Goal: Information Seeking & Learning: Learn about a topic

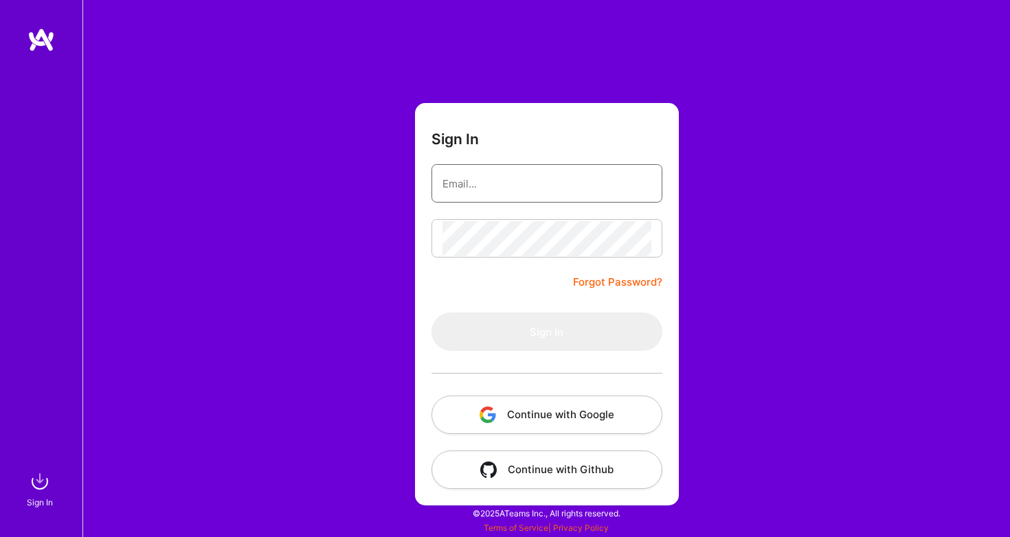
type input "[EMAIL_ADDRESS][DOMAIN_NAME]"
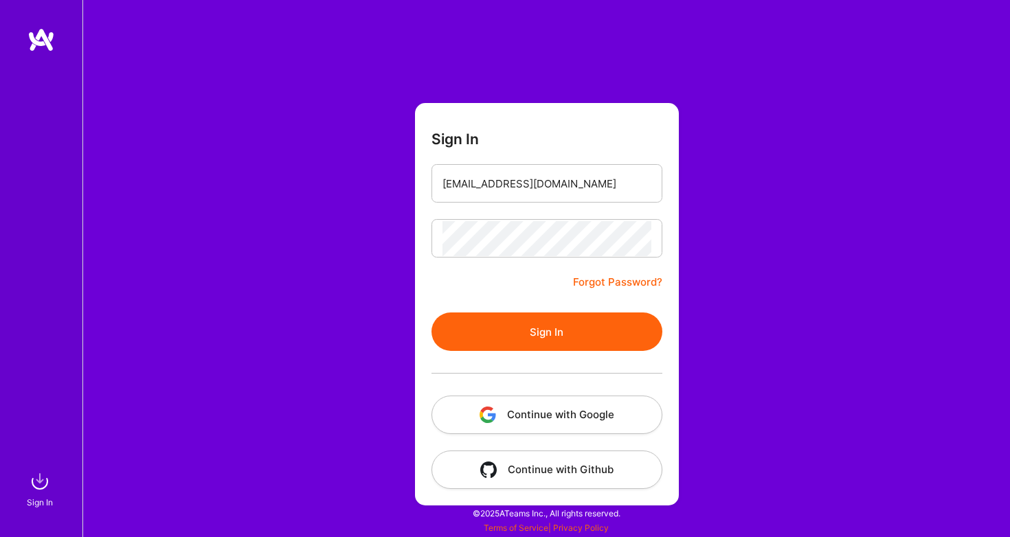
click at [517, 320] on button "Sign In" at bounding box center [547, 332] width 231 height 38
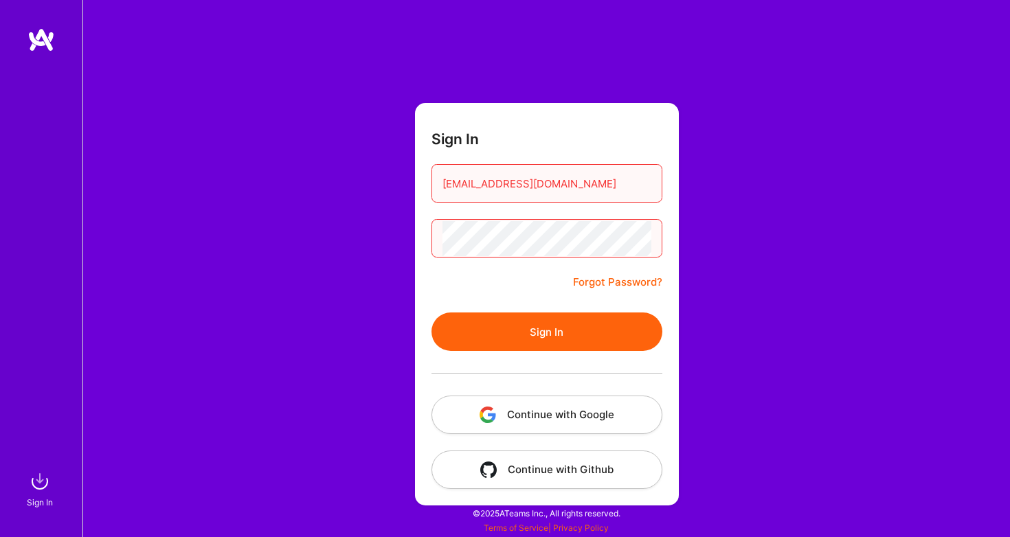
click at [544, 412] on button "Continue with Google" at bounding box center [547, 415] width 231 height 38
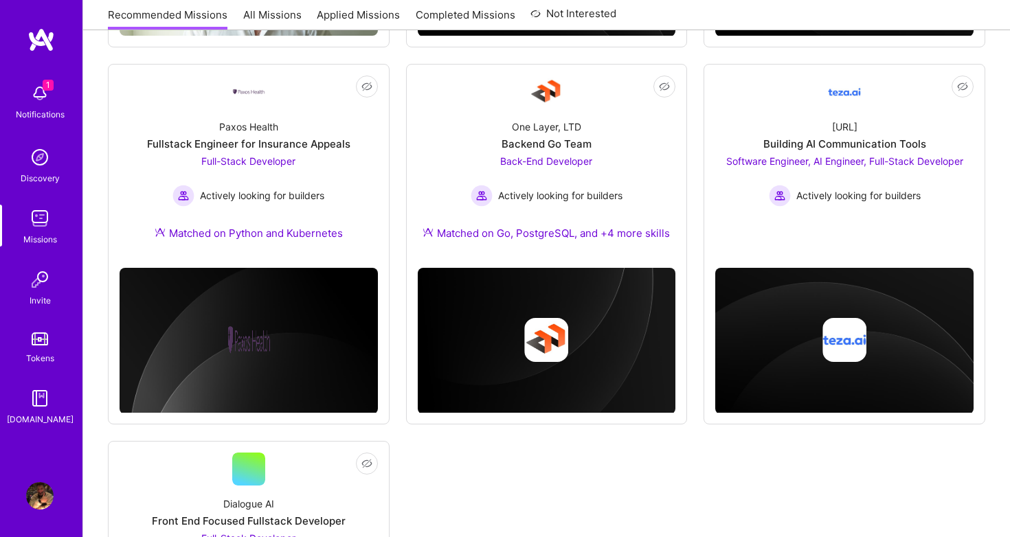
scroll to position [503, 0]
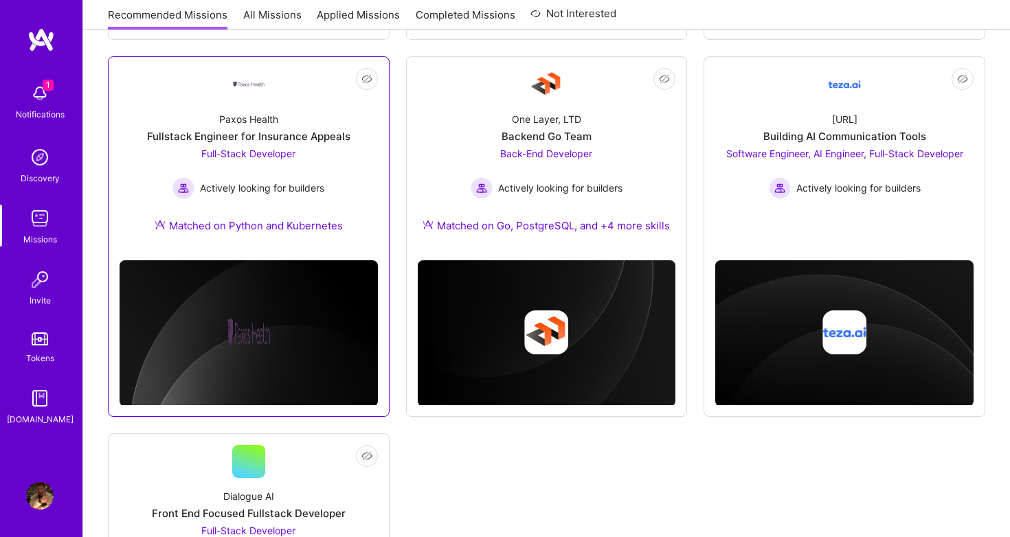
click at [276, 137] on div "Fullstack Engineer for Insurance Appeals" at bounding box center [248, 136] width 203 height 14
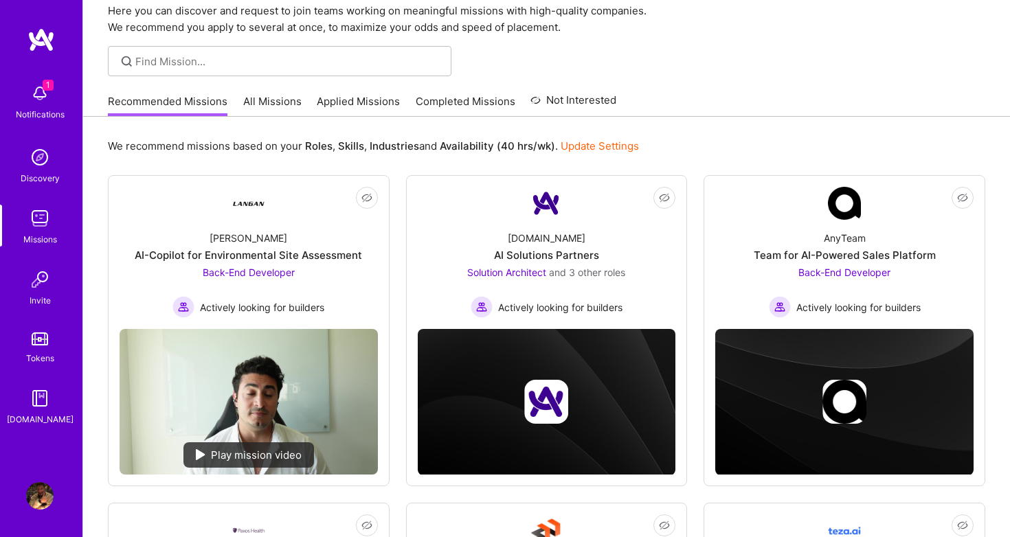
scroll to position [36, 0]
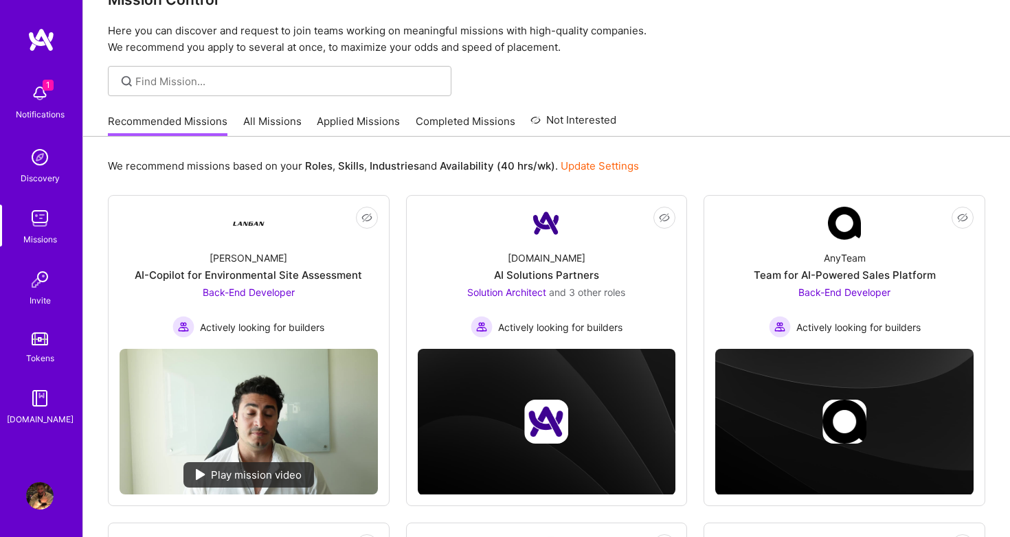
click at [280, 127] on link "All Missions" at bounding box center [272, 125] width 58 height 23
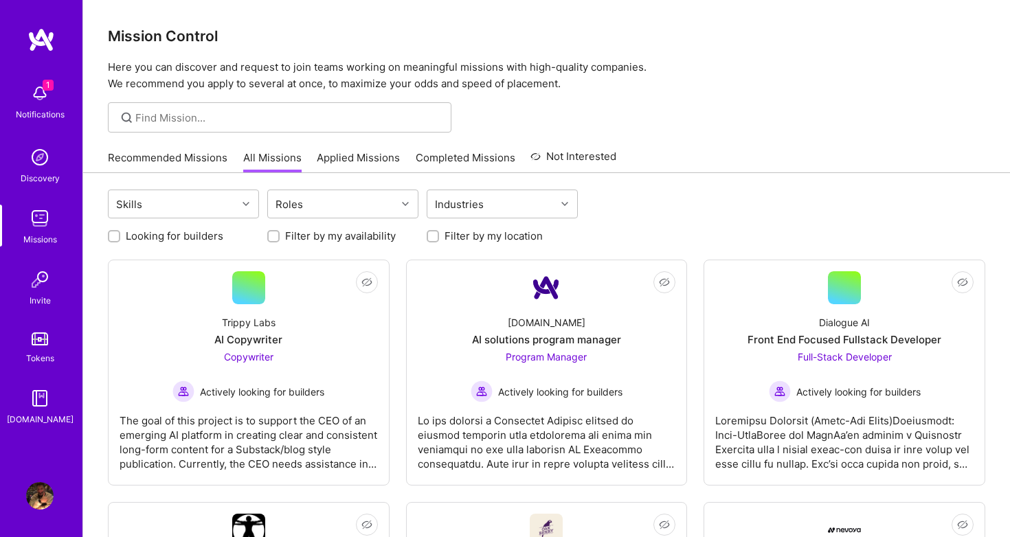
click at [318, 155] on link "Applied Missions" at bounding box center [358, 161] width 83 height 23
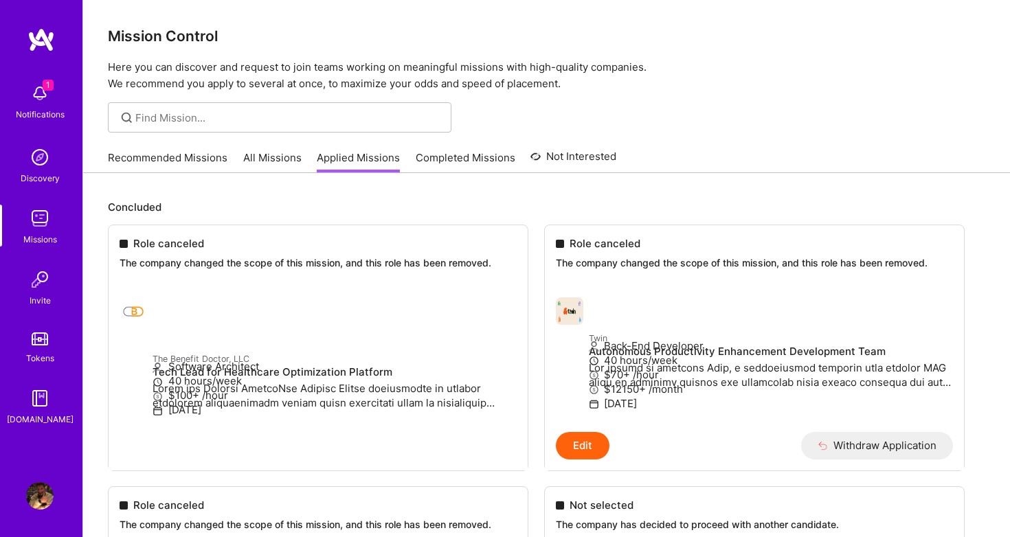
click at [269, 159] on link "All Missions" at bounding box center [272, 161] width 58 height 23
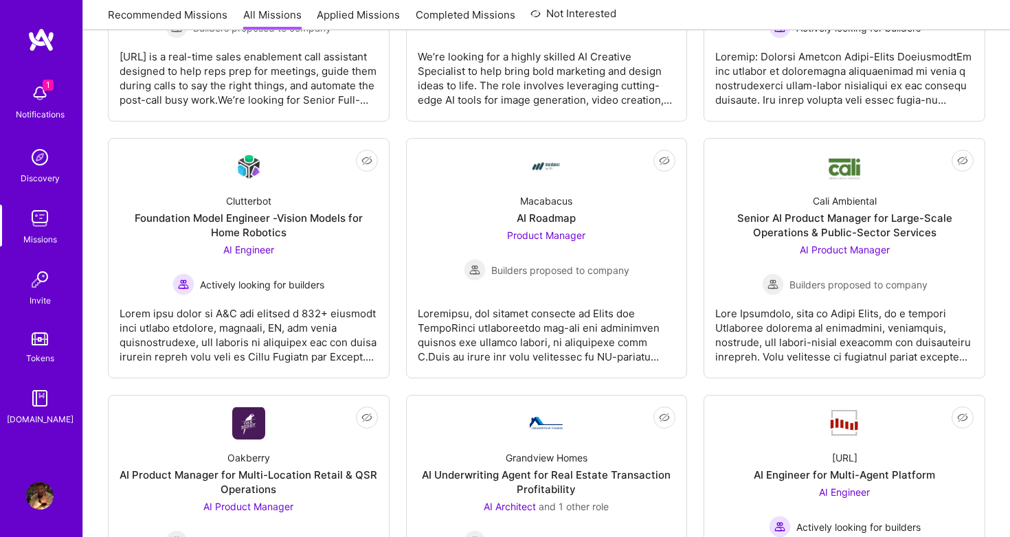
scroll to position [624, 0]
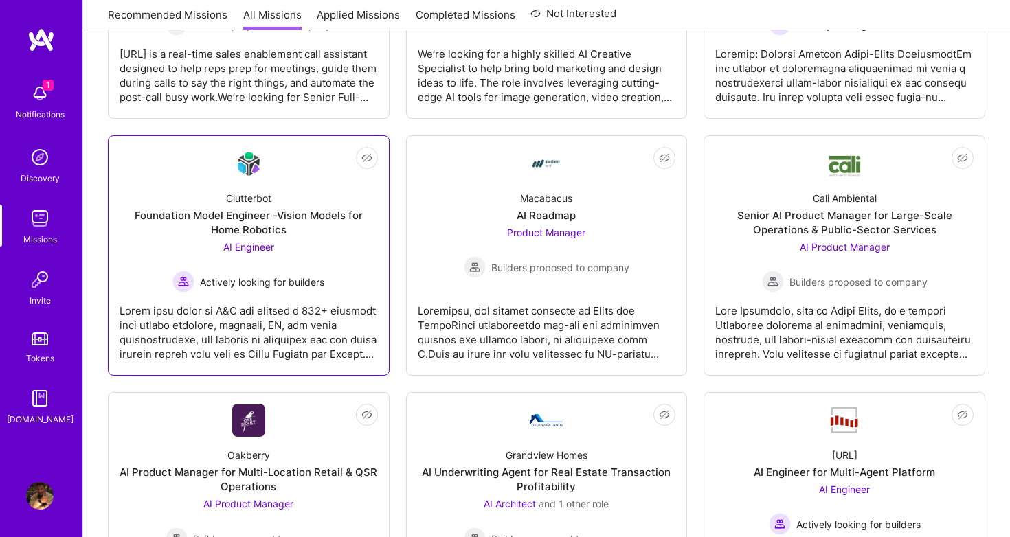
click at [336, 282] on div "Clutterbot Foundation Model Engineer -Vision Models for Home Robotics AI Engine…" at bounding box center [249, 236] width 258 height 113
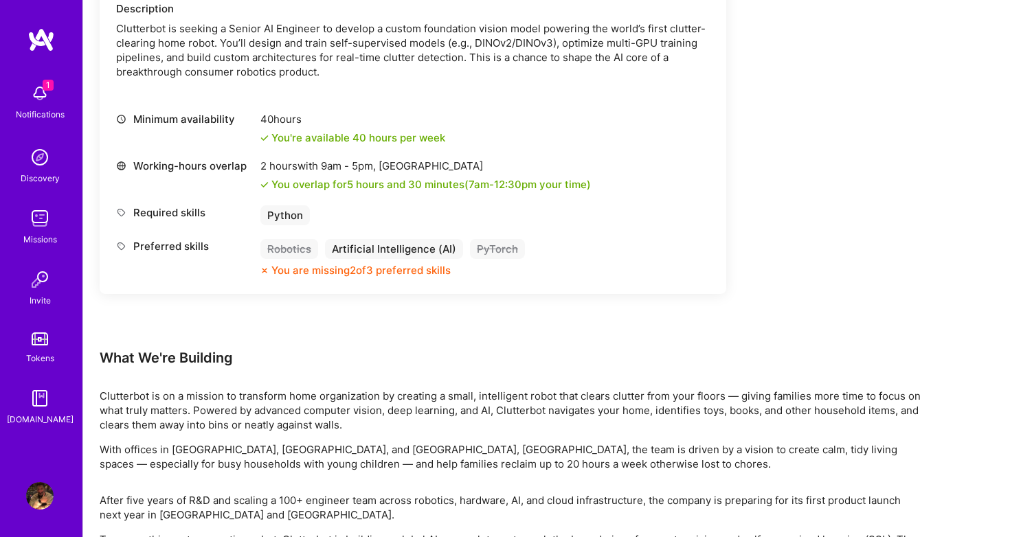
scroll to position [440, 0]
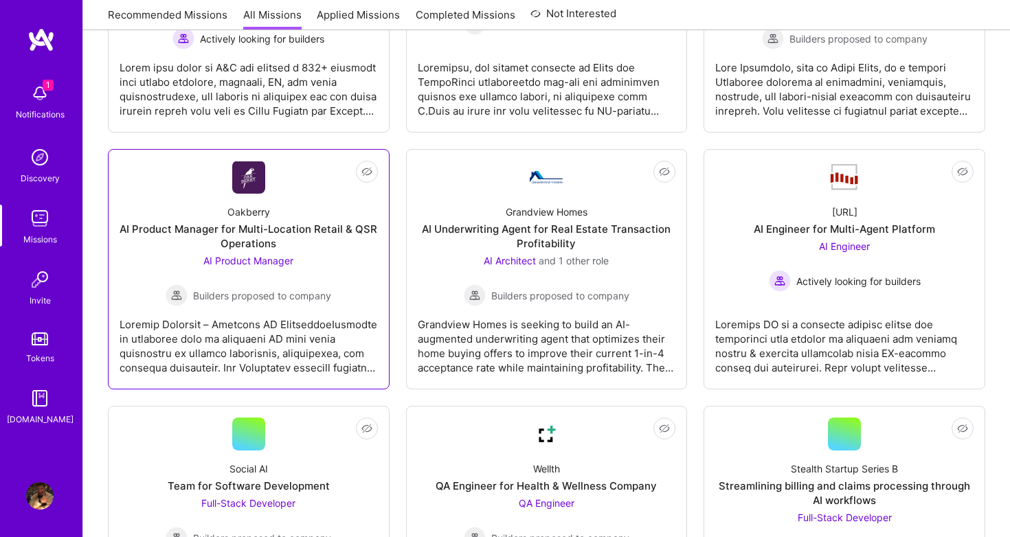
scroll to position [869, 0]
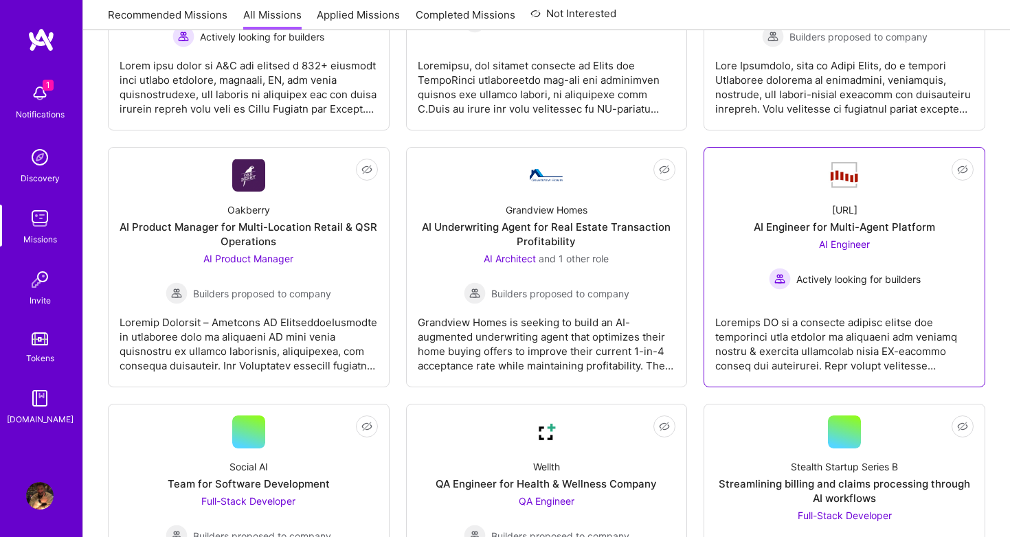
click at [786, 255] on div "AI Engineer Actively looking for builders" at bounding box center [845, 263] width 152 height 53
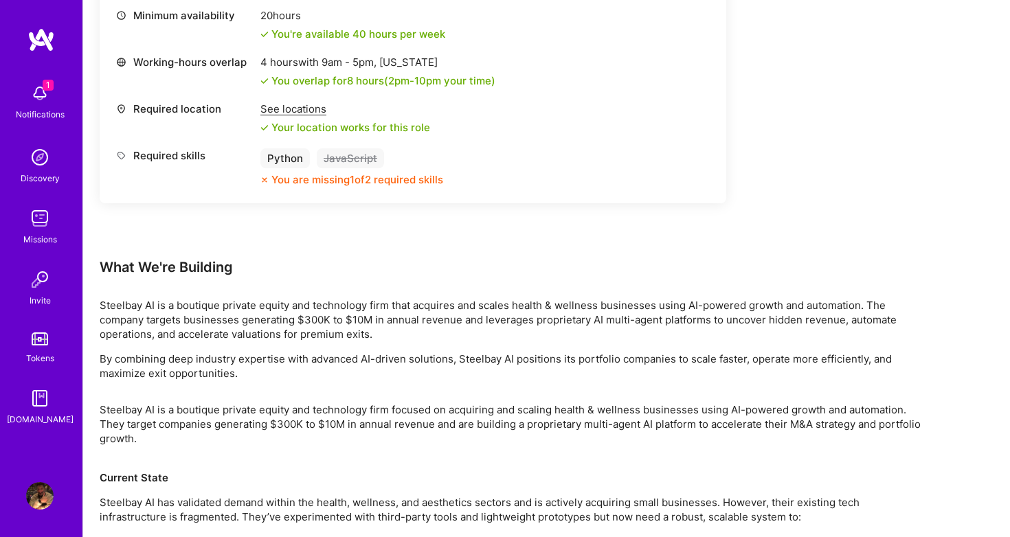
scroll to position [557, 0]
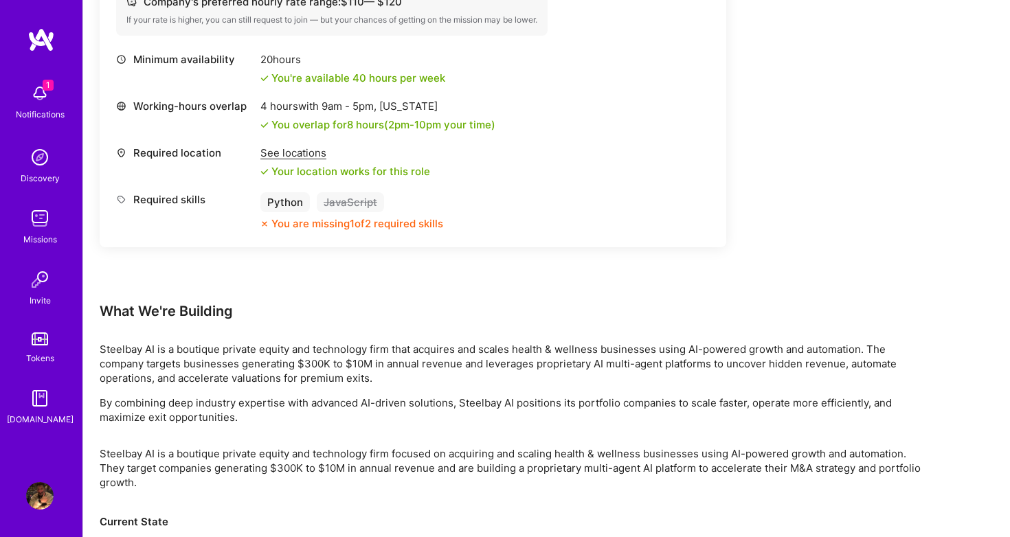
click at [53, 100] on img at bounding box center [39, 93] width 27 height 27
click at [502, 150] on div "1 1 Notifications Discovery Missions Invite Tokens [DOMAIN_NAME] Profile Close …" at bounding box center [505, 434] width 1010 height 1982
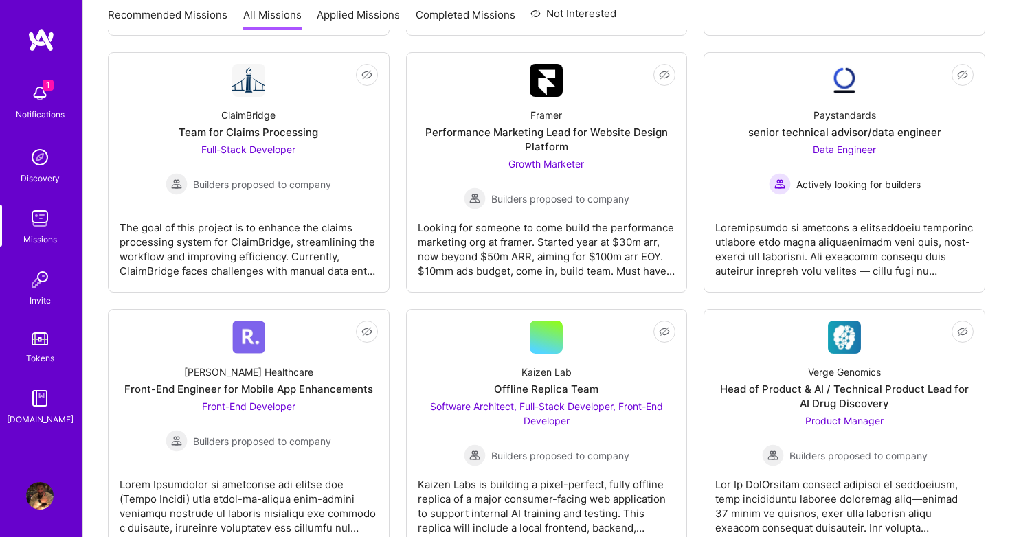
scroll to position [1993, 0]
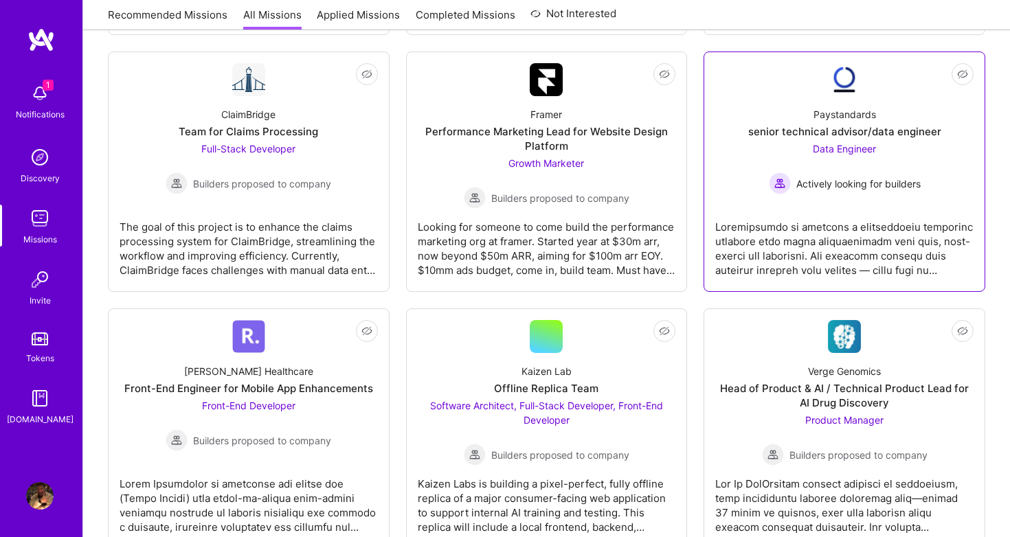
click at [828, 221] on div at bounding box center [844, 243] width 258 height 69
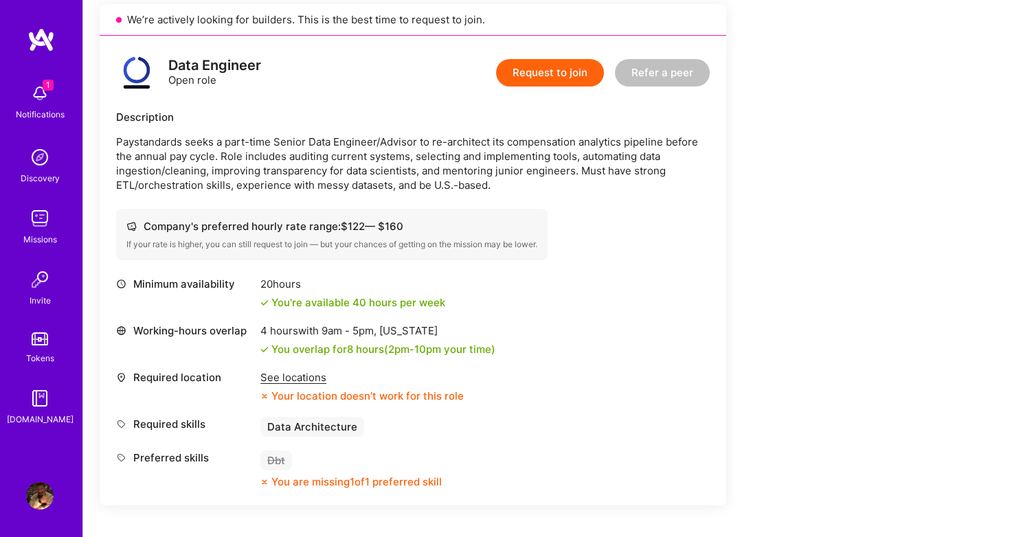
scroll to position [331, 0]
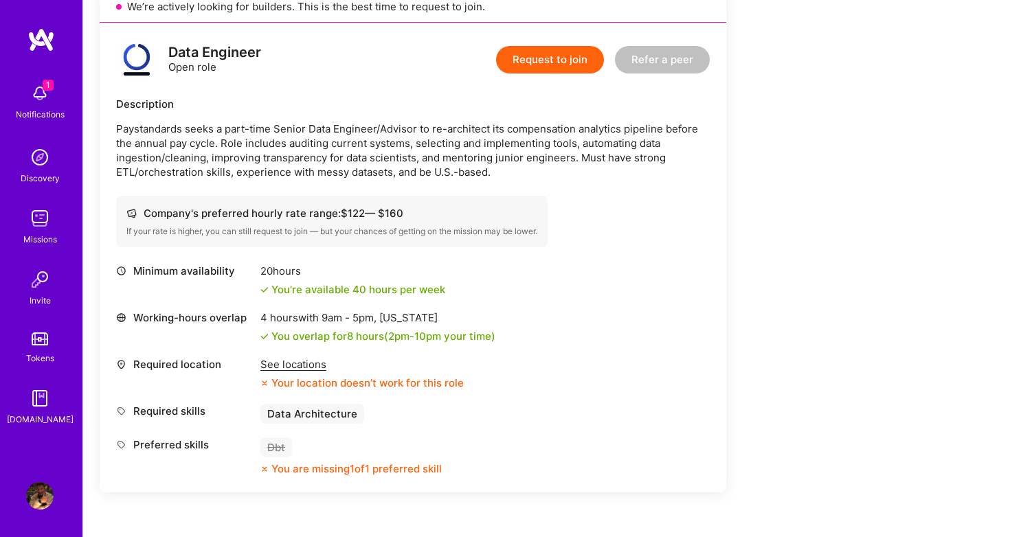
click at [299, 361] on div "See locations" at bounding box center [361, 364] width 203 height 14
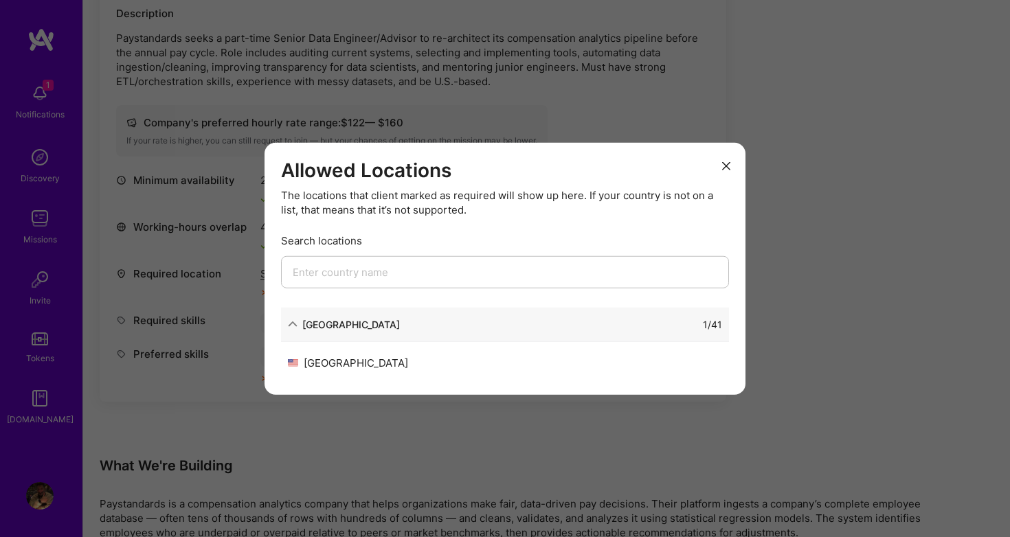
scroll to position [415, 0]
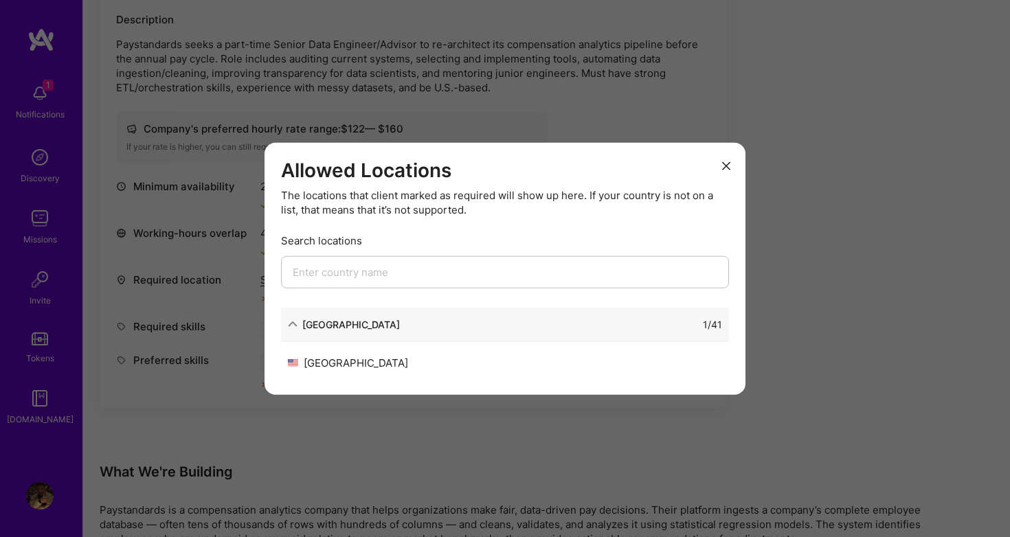
click at [729, 162] on icon "modal" at bounding box center [726, 165] width 8 height 8
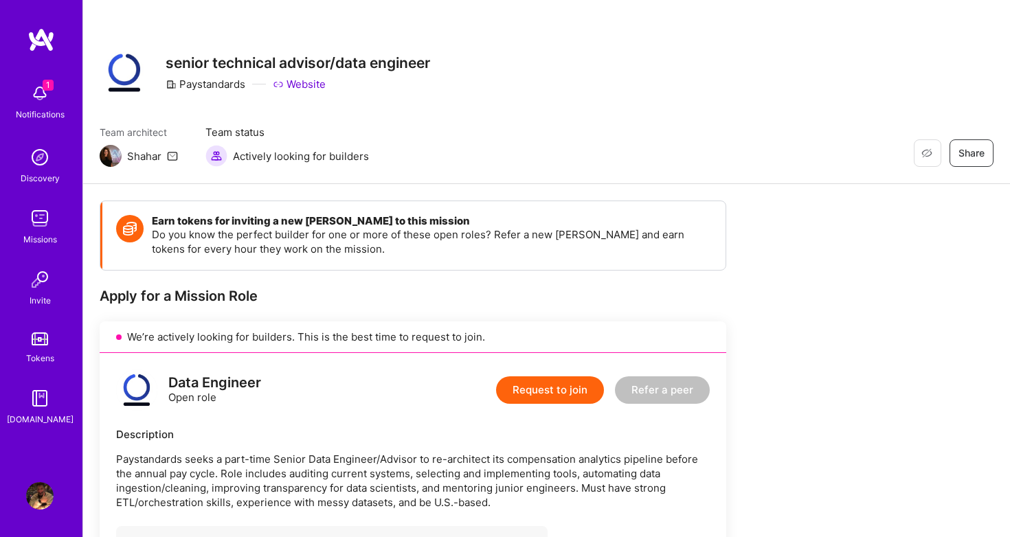
scroll to position [0, 0]
